Goal: Task Accomplishment & Management: Manage account settings

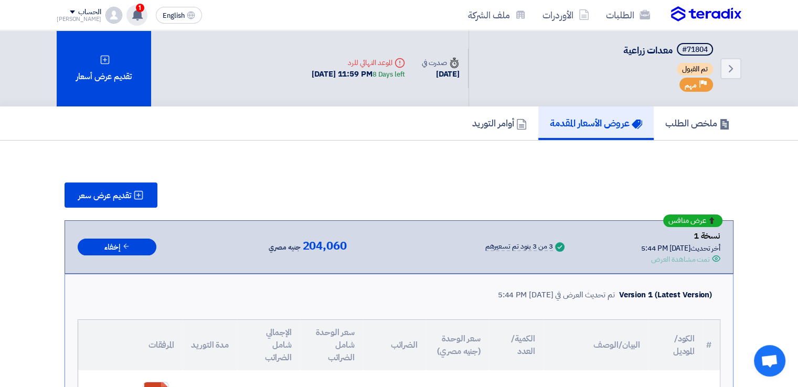
click at [132, 15] on use at bounding box center [137, 15] width 10 height 12
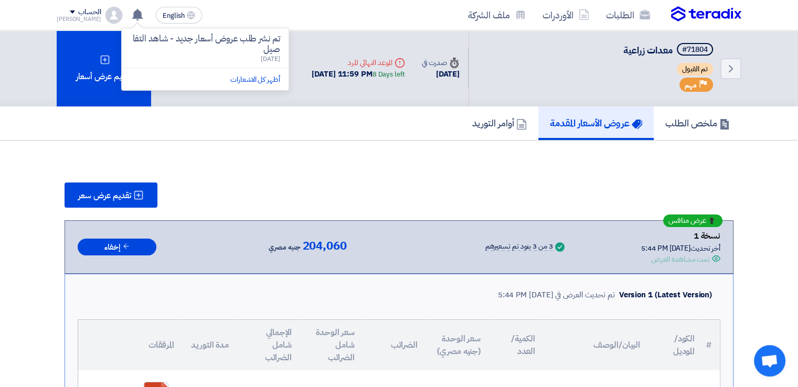
click at [213, 47] on p "تم نشر طلب عروض أسعار جديد - شاهد التفاصيل" at bounding box center [205, 44] width 150 height 21
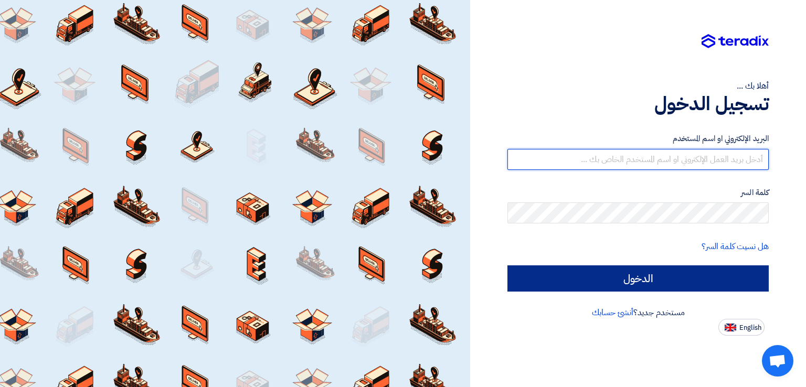
type input "[PERSON_NAME][EMAIL_ADDRESS][DOMAIN_NAME]"
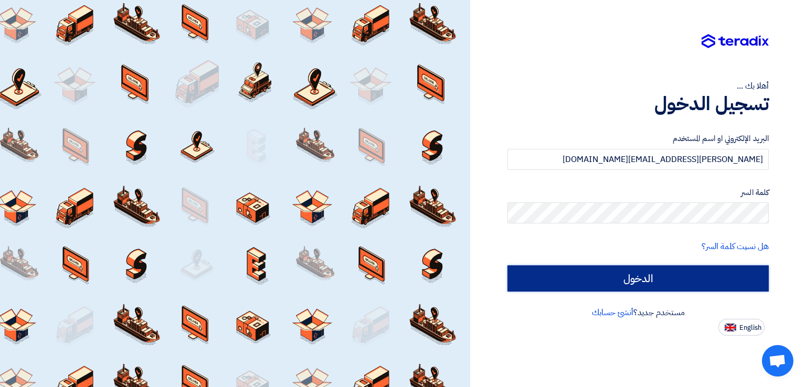
click at [666, 275] on input "الدخول" at bounding box center [637, 279] width 261 height 26
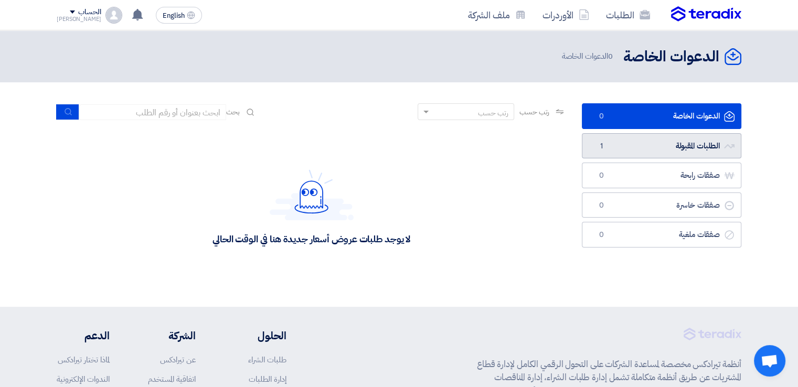
click at [677, 139] on link "الطلبات المقبولة الطلبات المقبولة 1" at bounding box center [662, 146] width 160 height 26
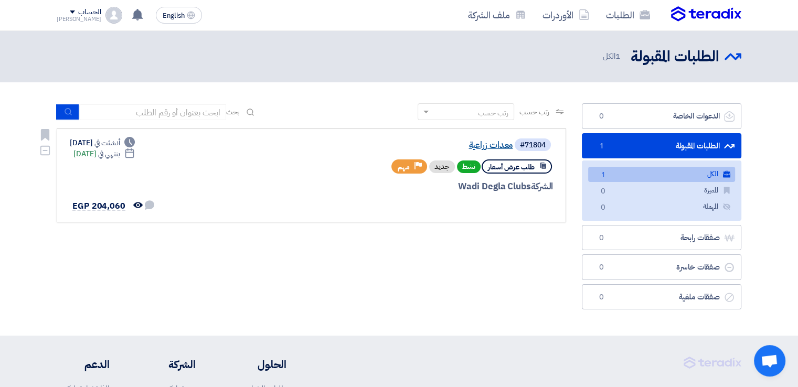
click at [491, 147] on link "معدات زراعية" at bounding box center [408, 145] width 210 height 9
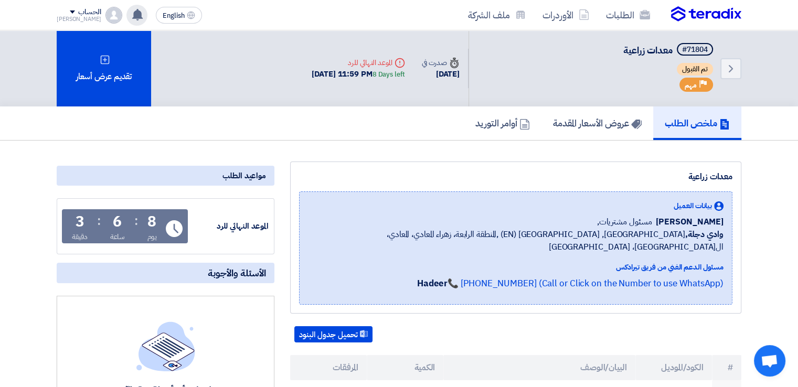
click at [132, 13] on use at bounding box center [137, 15] width 10 height 12
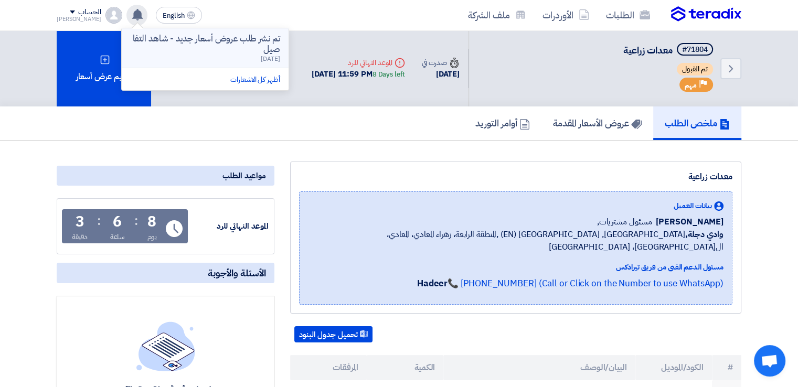
click at [219, 45] on p "تم نشر طلب عروض أسعار جديد - شاهد التفاصيل" at bounding box center [205, 44] width 150 height 21
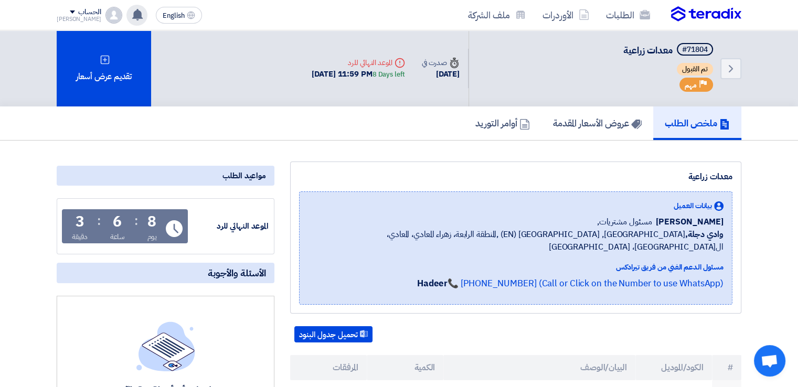
click at [132, 16] on use at bounding box center [137, 15] width 10 height 12
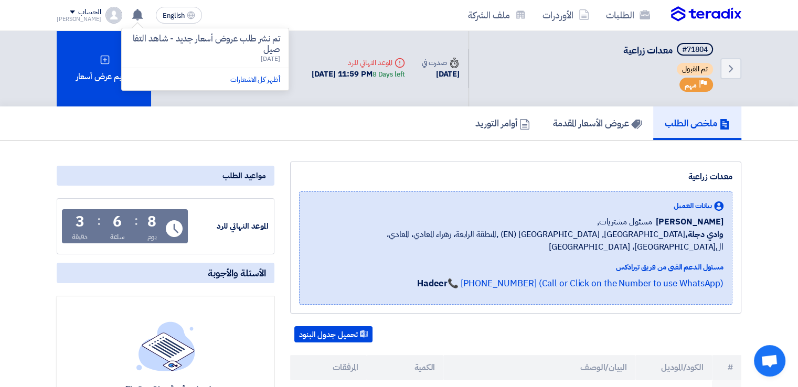
click at [188, 50] on p "تم نشر طلب عروض أسعار جديد - شاهد التفاصيل" at bounding box center [205, 44] width 150 height 21
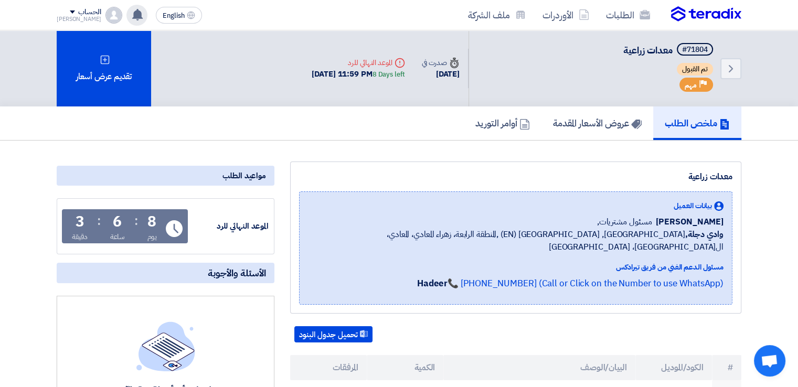
click at [132, 13] on icon at bounding box center [138, 15] width 12 height 12
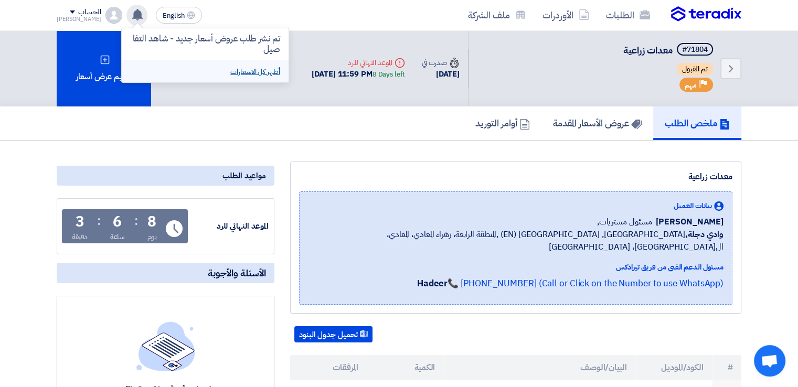
click at [230, 72] on link "أظهر كل الاشعارات" at bounding box center [254, 71] width 49 height 11
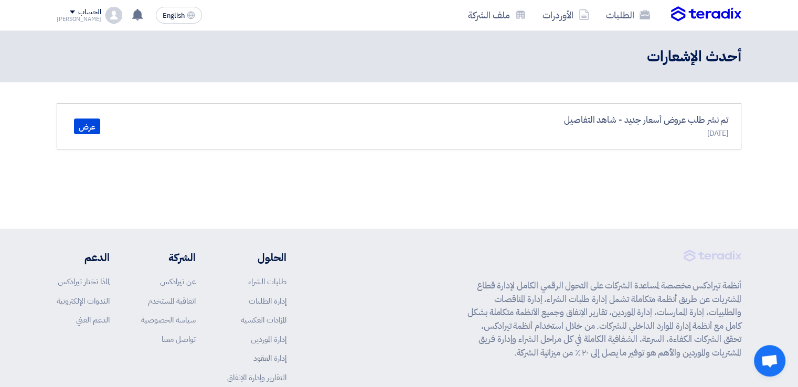
click at [707, 130] on span "[DATE]" at bounding box center [717, 133] width 21 height 11
click at [94, 127] on link "عرض" at bounding box center [87, 127] width 26 height 16
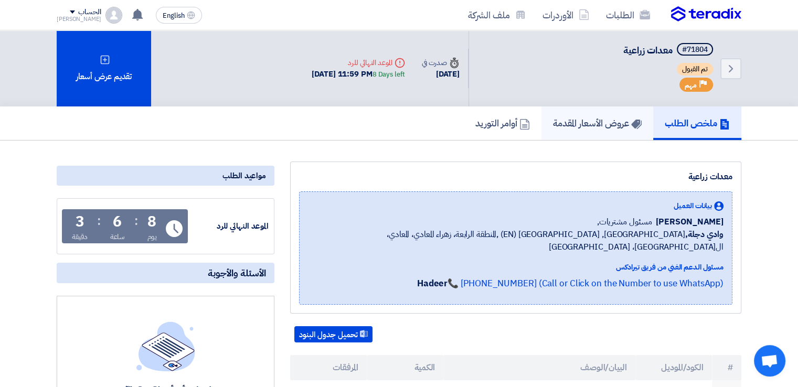
click at [633, 120] on use at bounding box center [636, 124] width 10 height 9
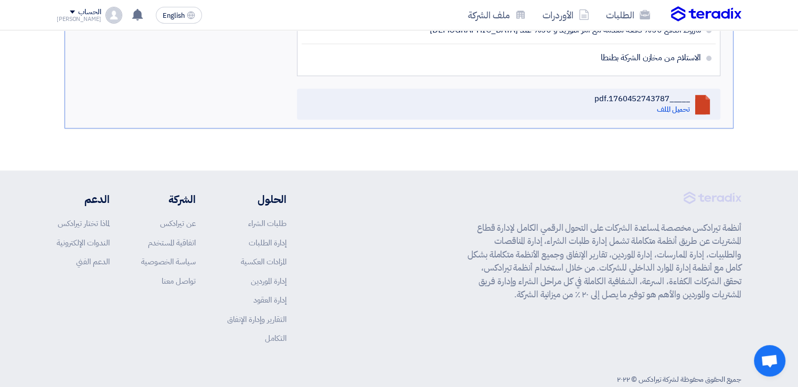
scroll to position [809, 0]
